Goal: Entertainment & Leisure: Consume media (video, audio)

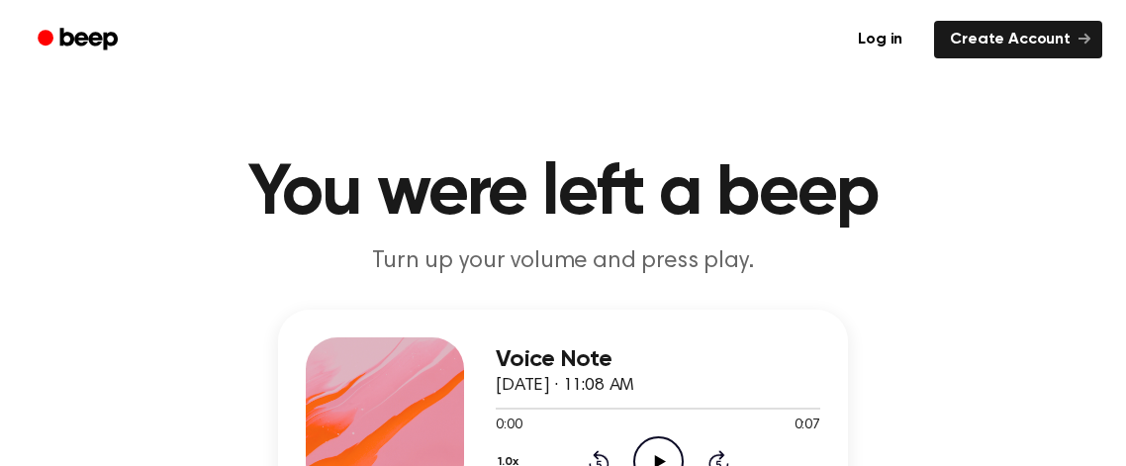
click at [656, 461] on icon at bounding box center [659, 461] width 11 height 13
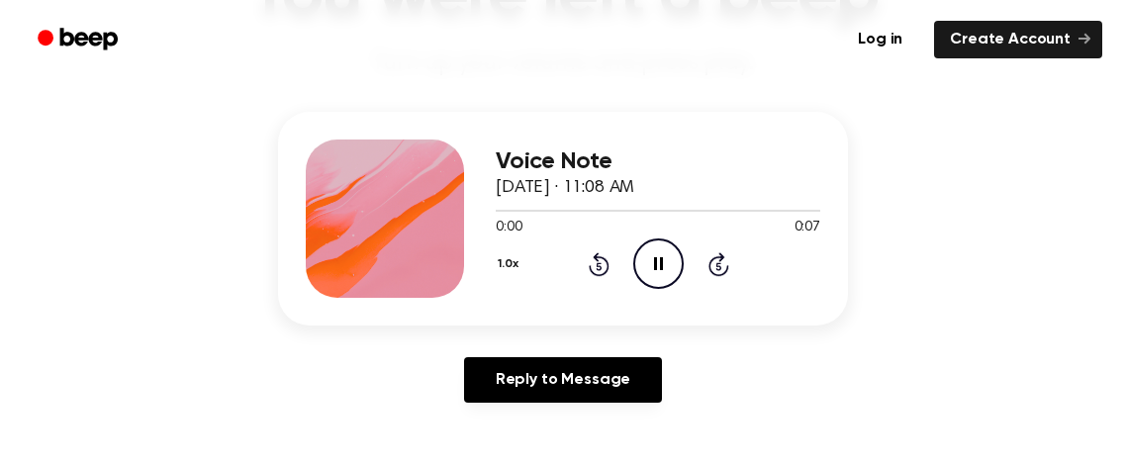
scroll to position [205, 0]
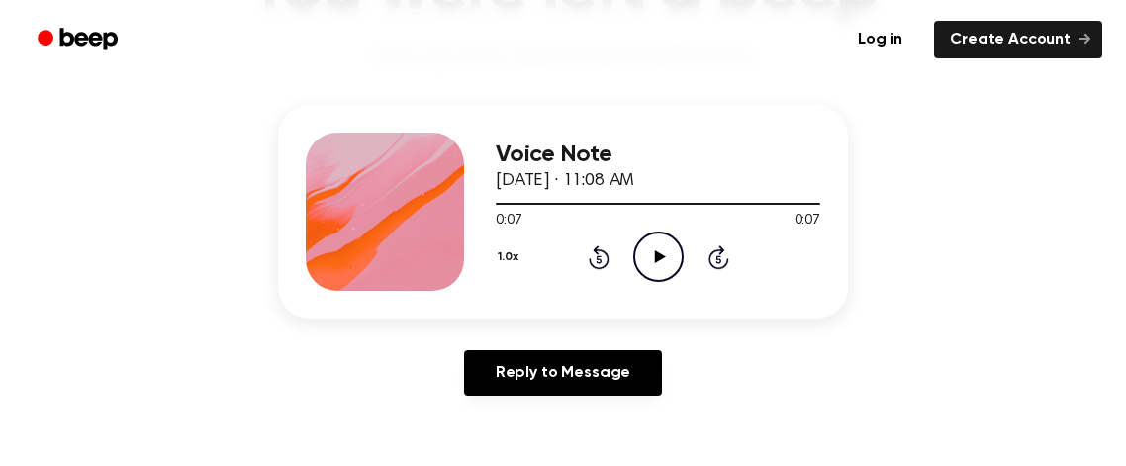
click at [661, 248] on icon "Play Audio" at bounding box center [658, 257] width 50 height 50
click at [645, 258] on icon "Play Audio" at bounding box center [658, 257] width 50 height 50
click at [652, 246] on icon "Pause Audio" at bounding box center [658, 257] width 50 height 50
click at [603, 259] on icon "Rewind 5 seconds" at bounding box center [599, 257] width 22 height 26
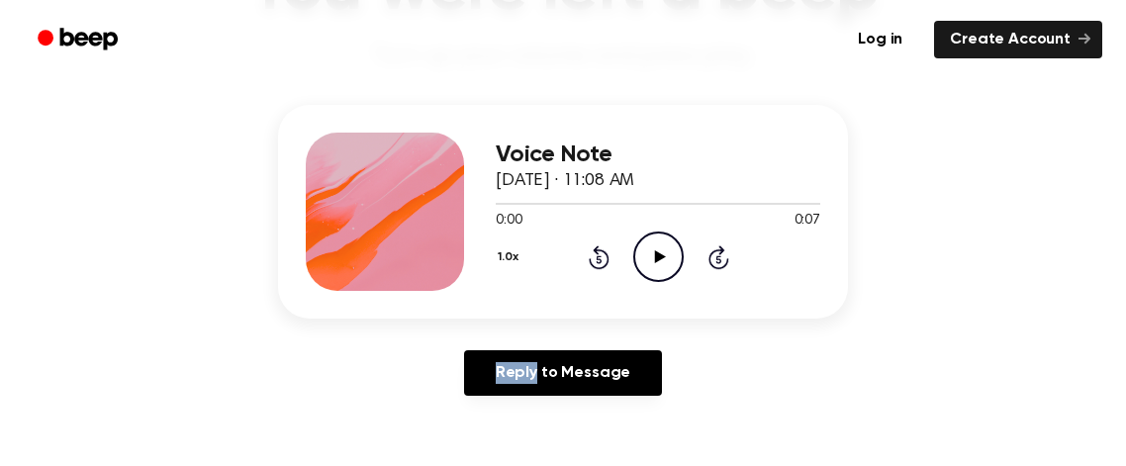
click at [603, 259] on icon "Rewind 5 seconds" at bounding box center [599, 257] width 22 height 26
click at [659, 247] on icon "Play Audio" at bounding box center [658, 257] width 50 height 50
click at [659, 248] on icon "Pause Audio" at bounding box center [658, 257] width 50 height 50
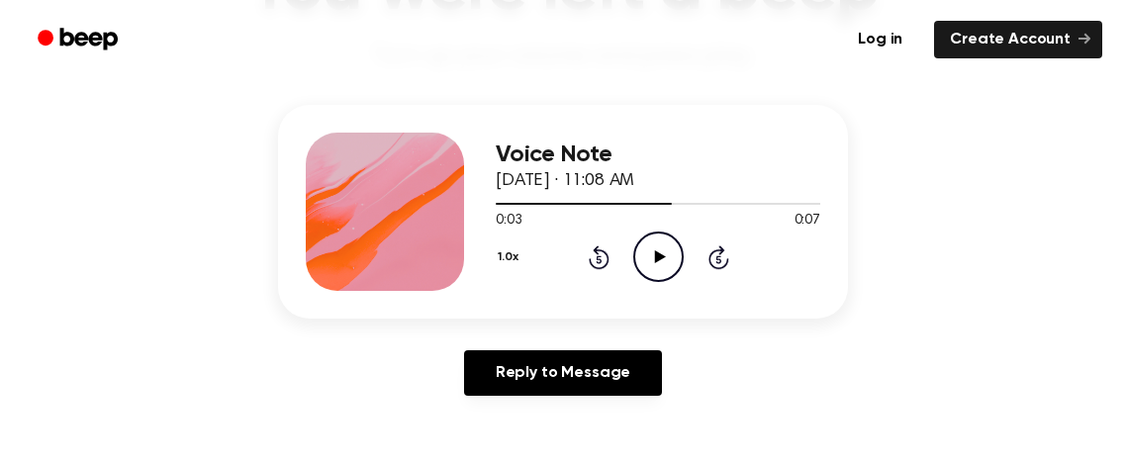
click at [601, 247] on icon "Rewind 5 seconds" at bounding box center [599, 257] width 22 height 26
click at [680, 251] on icon "Play Audio" at bounding box center [658, 257] width 50 height 50
click at [670, 245] on icon "Play Audio" at bounding box center [658, 257] width 50 height 50
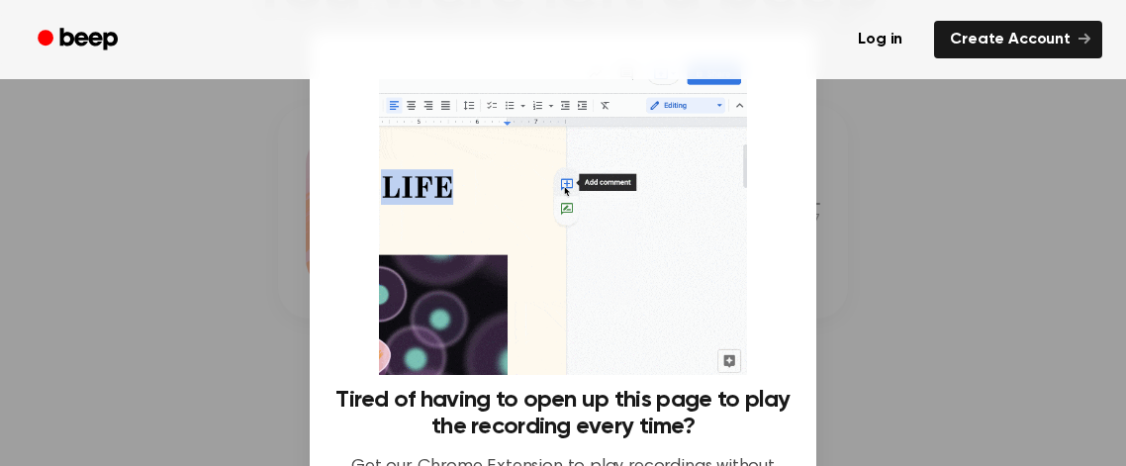
click at [846, 136] on div at bounding box center [563, 233] width 1126 height 466
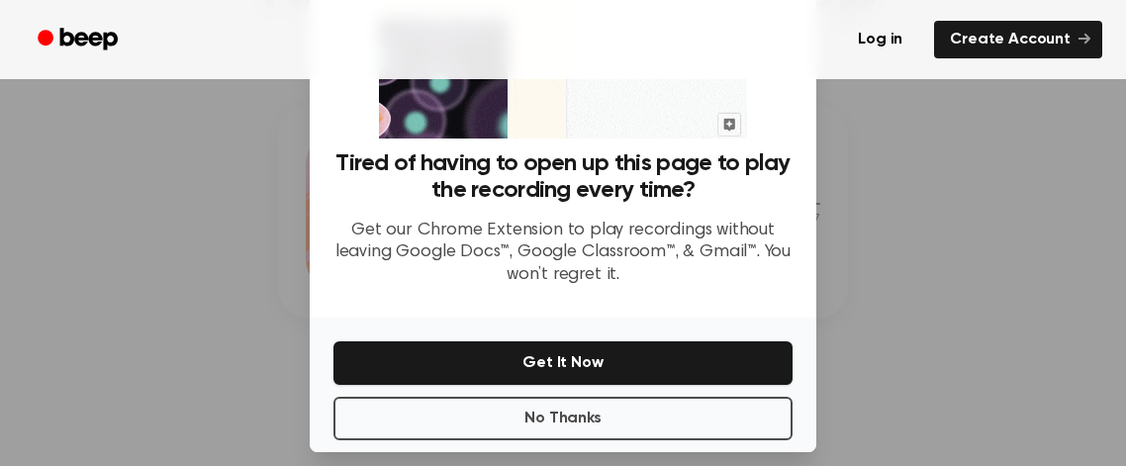
scroll to position [252, 0]
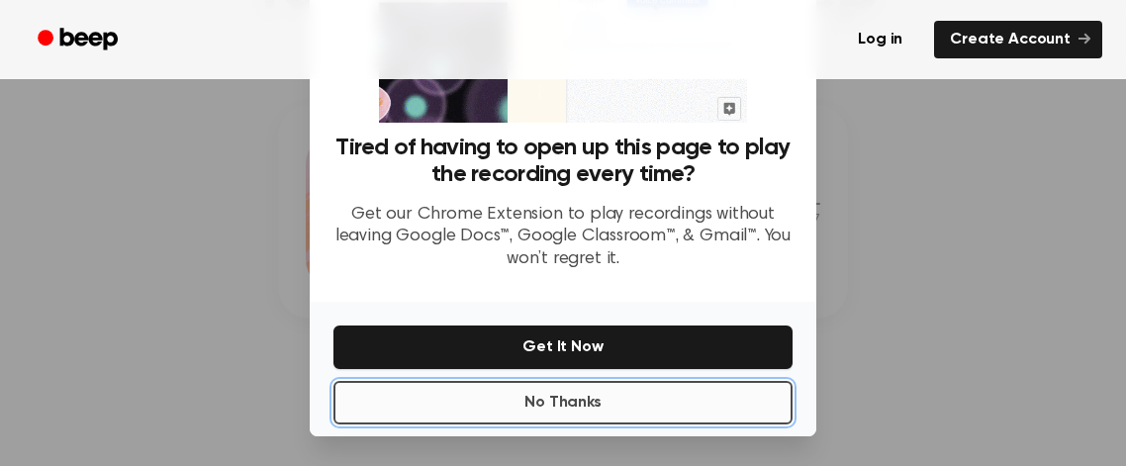
click at [583, 396] on button "No Thanks" at bounding box center [562, 403] width 459 height 44
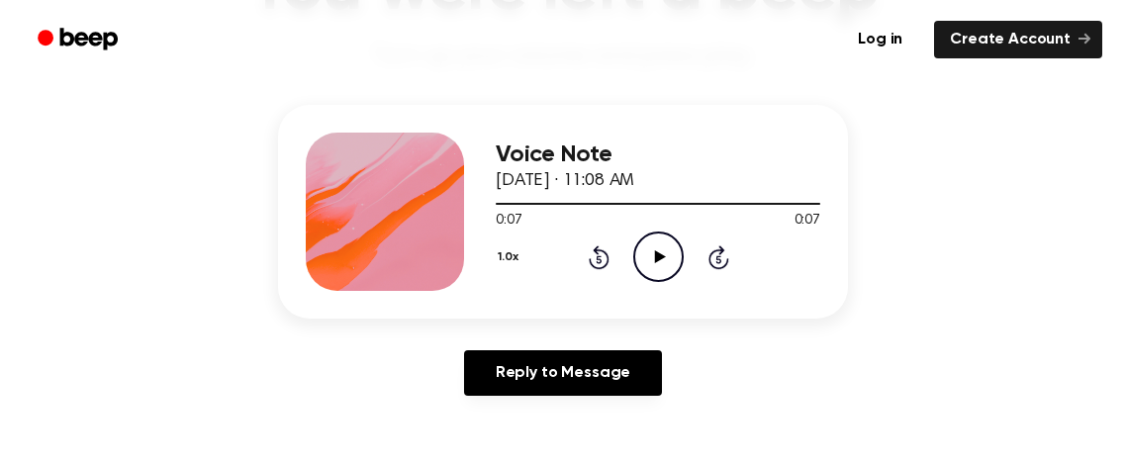
click at [645, 243] on icon "Play Audio" at bounding box center [658, 257] width 50 height 50
click at [665, 267] on icon "Play Audio" at bounding box center [658, 257] width 50 height 50
click at [591, 257] on icon "Rewind 5 seconds" at bounding box center [599, 257] width 22 height 26
click at [597, 257] on icon at bounding box center [598, 259] width 5 height 8
click at [643, 266] on icon "Play Audio" at bounding box center [658, 257] width 50 height 50
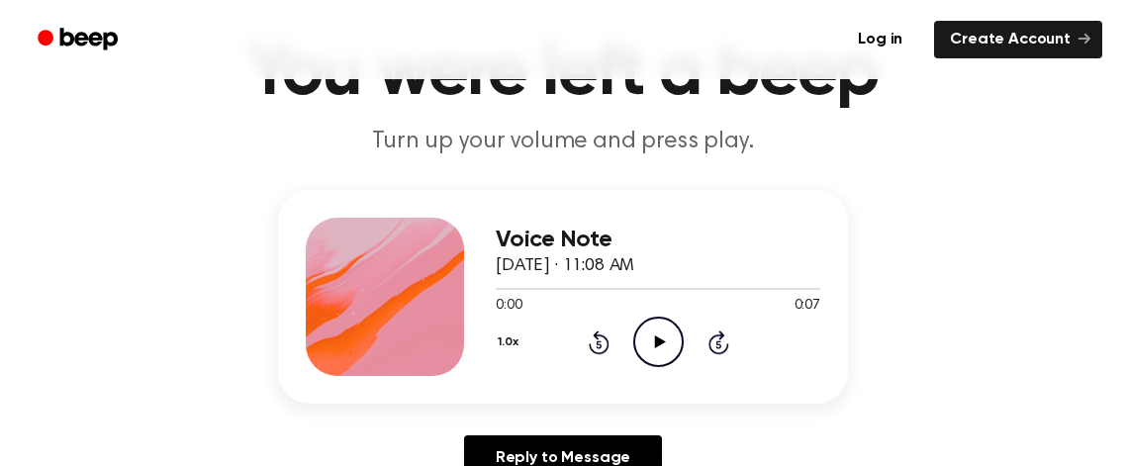
scroll to position [123, 0]
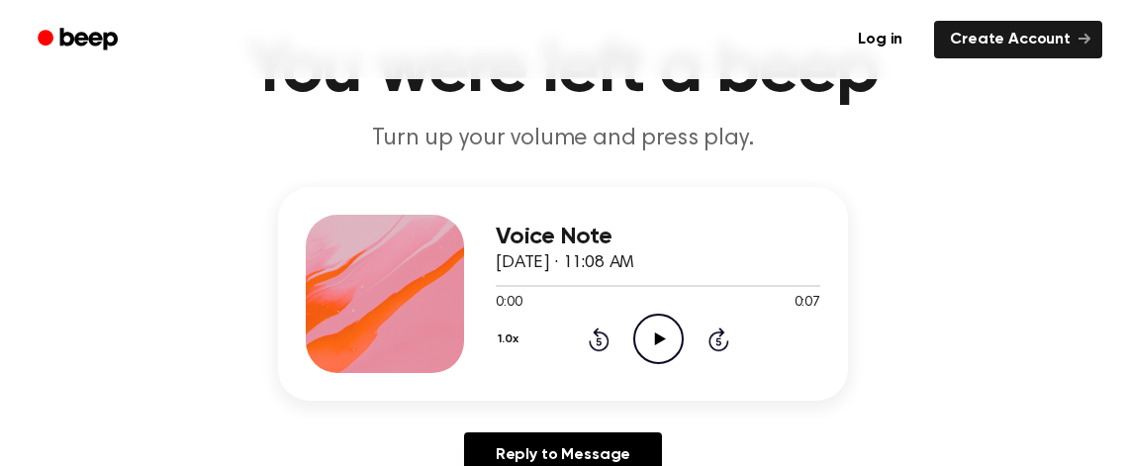
click at [643, 326] on icon "Play Audio" at bounding box center [658, 339] width 50 height 50
click at [658, 338] on icon "Pause Audio" at bounding box center [658, 339] width 50 height 50
click at [660, 325] on icon "Play Audio" at bounding box center [658, 339] width 50 height 50
click at [660, 332] on icon at bounding box center [658, 338] width 9 height 13
click at [660, 348] on icon "Play Audio" at bounding box center [658, 339] width 50 height 50
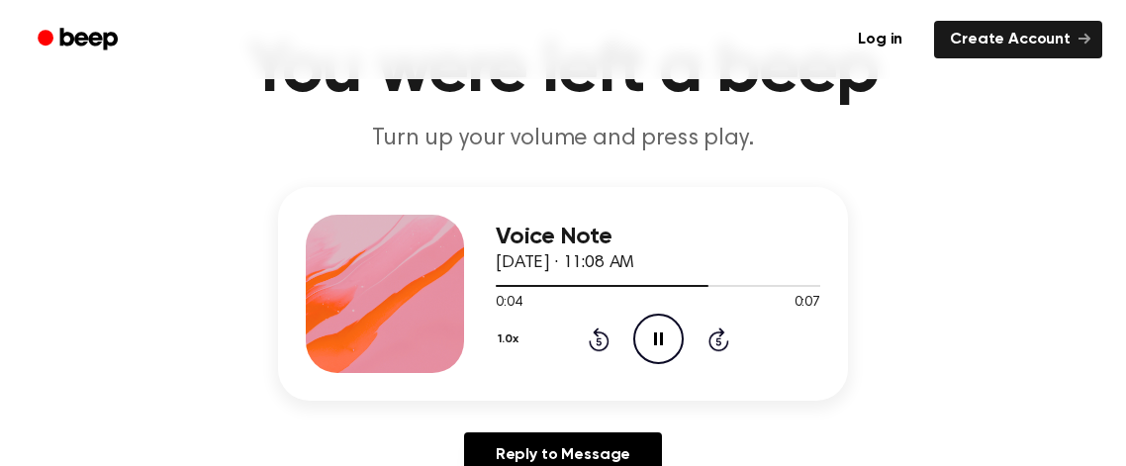
click at [660, 348] on icon "Pause Audio" at bounding box center [658, 339] width 50 height 50
click at [655, 325] on icon "Play Audio" at bounding box center [658, 339] width 50 height 50
click at [655, 324] on icon "Play Audio" at bounding box center [658, 339] width 50 height 50
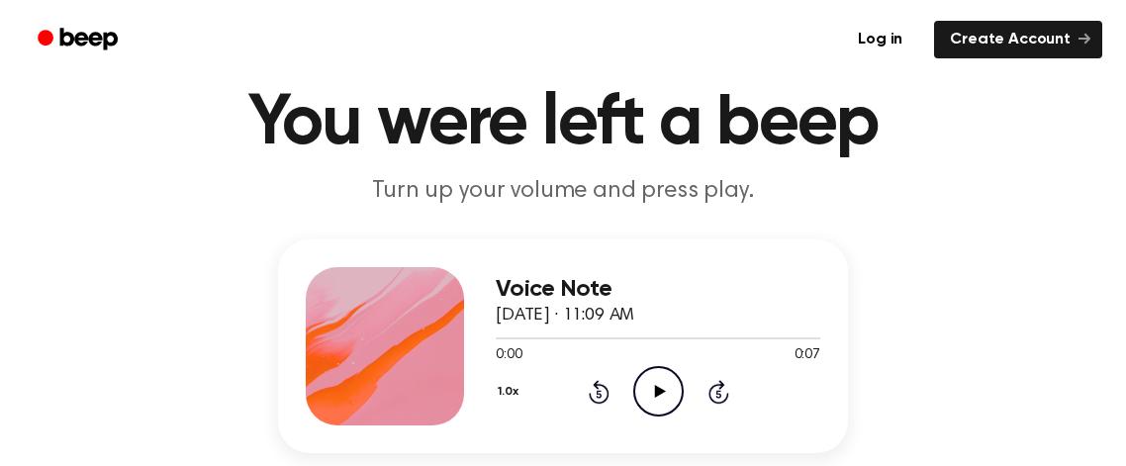
scroll to position [71, 0]
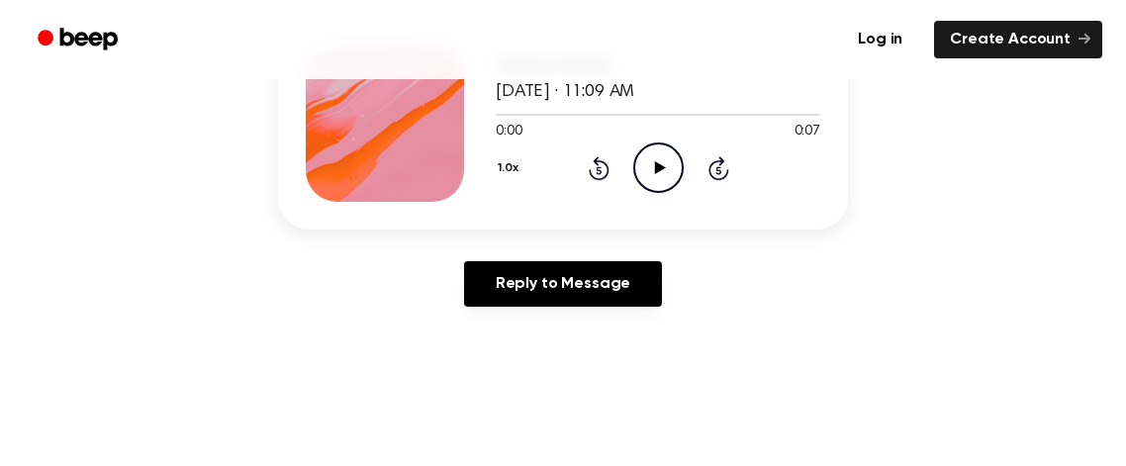
scroll to position [296, 0]
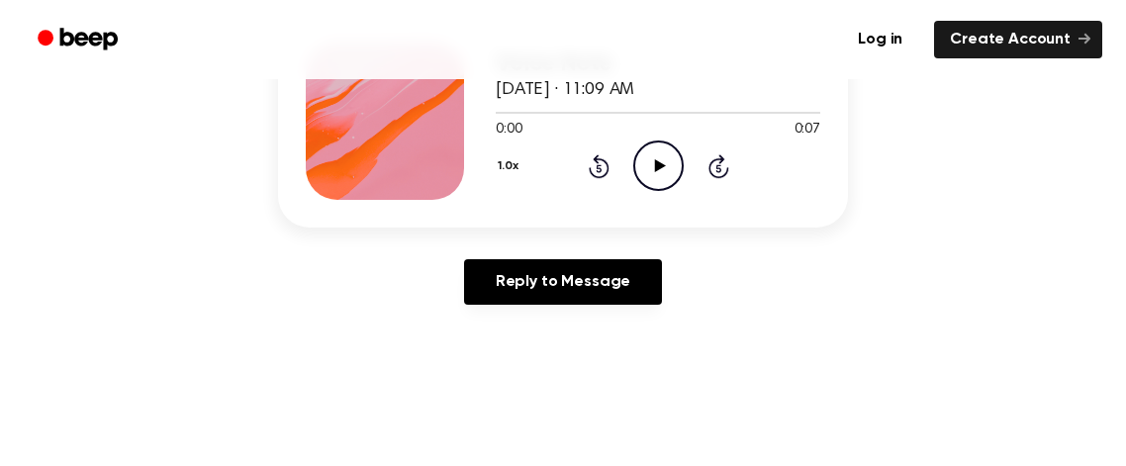
click at [647, 164] on icon "Play Audio" at bounding box center [658, 166] width 50 height 50
click at [647, 159] on icon "Pause Audio" at bounding box center [658, 166] width 50 height 50
click at [658, 172] on icon "Play Audio" at bounding box center [658, 166] width 50 height 50
click at [657, 171] on icon "Pause Audio" at bounding box center [658, 166] width 50 height 50
click at [576, 164] on div "1.0x Rewind 5 seconds Play Audio Skip 5 seconds" at bounding box center [658, 166] width 325 height 50
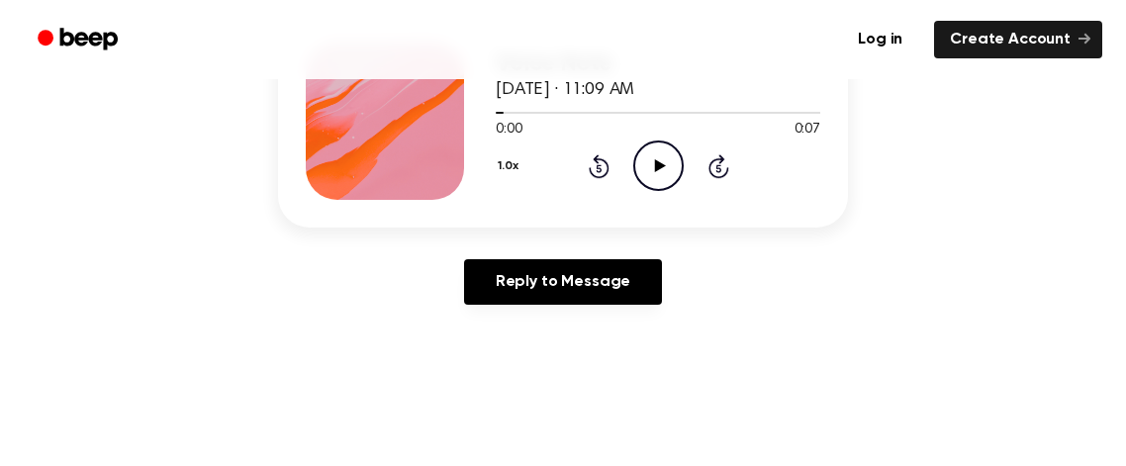
click at [601, 162] on icon "Rewind 5 seconds" at bounding box center [599, 166] width 22 height 26
click at [646, 167] on icon "Play Audio" at bounding box center [658, 166] width 50 height 50
click at [662, 164] on icon at bounding box center [658, 165] width 9 height 13
click at [666, 151] on icon "Play Audio" at bounding box center [658, 166] width 50 height 50
click at [665, 155] on icon "Pause Audio" at bounding box center [658, 166] width 50 height 50
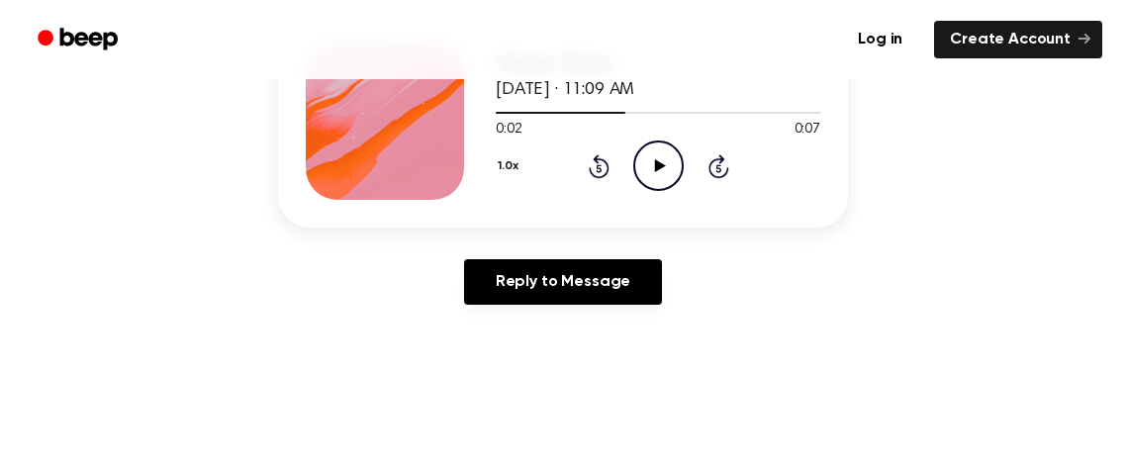
click at [660, 164] on icon at bounding box center [659, 165] width 11 height 13
click at [660, 164] on icon at bounding box center [658, 165] width 9 height 13
click at [648, 152] on icon "Play Audio" at bounding box center [658, 166] width 50 height 50
click at [659, 158] on icon "Pause Audio" at bounding box center [658, 166] width 50 height 50
click at [658, 142] on icon "Play Audio" at bounding box center [658, 166] width 50 height 50
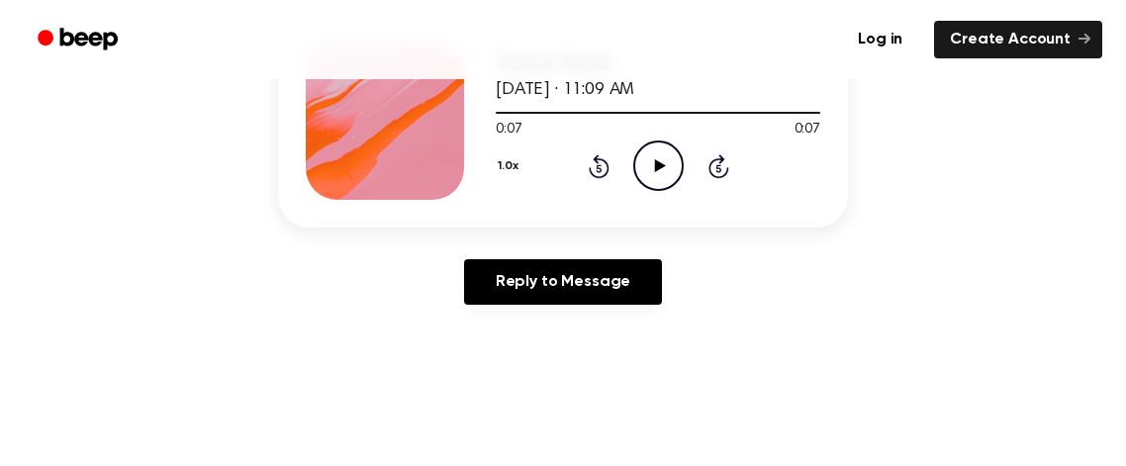
click at [669, 167] on icon "Play Audio" at bounding box center [658, 166] width 50 height 50
